Goal: Information Seeking & Learning: Learn about a topic

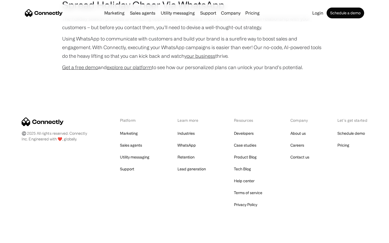
scroll to position [1111, 0]
